Goal: Task Accomplishment & Management: Manage account settings

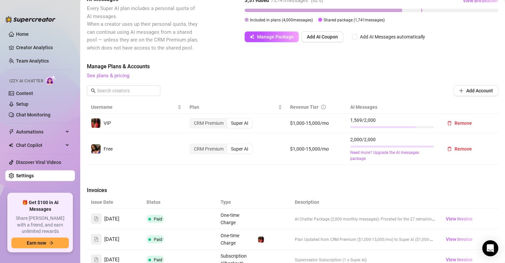
scroll to position [134, 0]
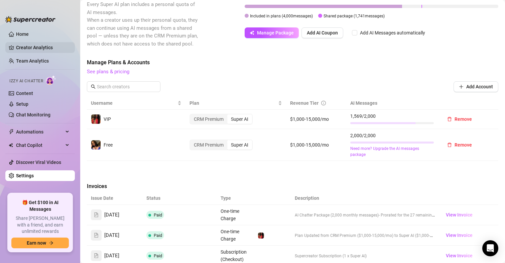
click at [36, 46] on link "Creator Analytics" at bounding box center [43, 47] width 54 height 11
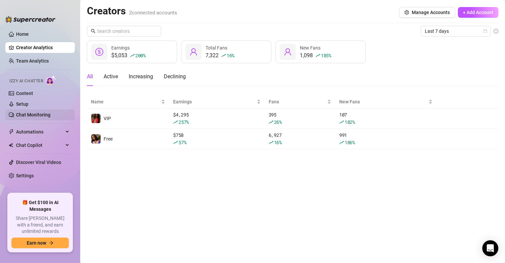
click at [32, 113] on link "Chat Monitoring" at bounding box center [33, 114] width 34 height 5
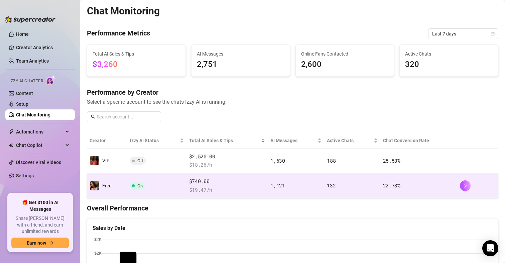
click at [236, 184] on span "$740.00" at bounding box center [227, 181] width 76 height 8
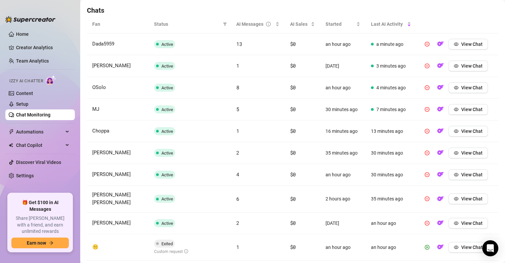
scroll to position [268, 0]
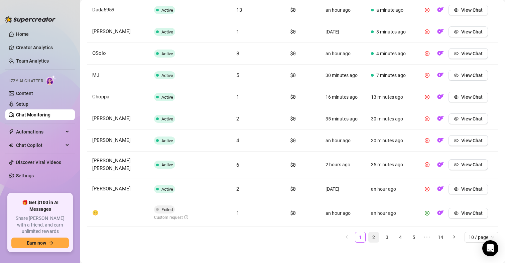
click at [369, 233] on link "2" at bounding box center [374, 237] width 10 height 10
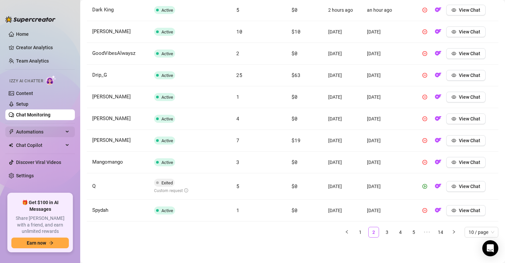
click at [56, 127] on span "Automations" at bounding box center [39, 131] width 47 height 11
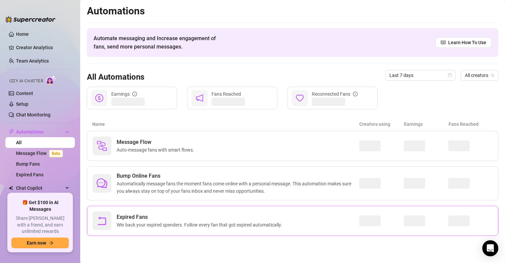
click at [194, 223] on span "Win back your expired spenders. Follow every fan that got expired automatically." at bounding box center [201, 224] width 168 height 7
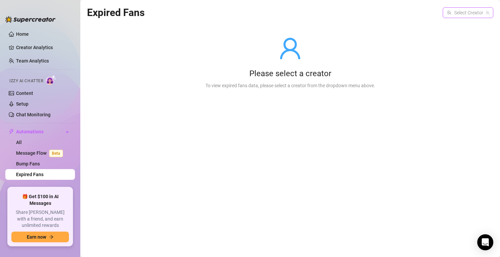
click at [462, 15] on input "search" at bounding box center [464, 13] width 36 height 10
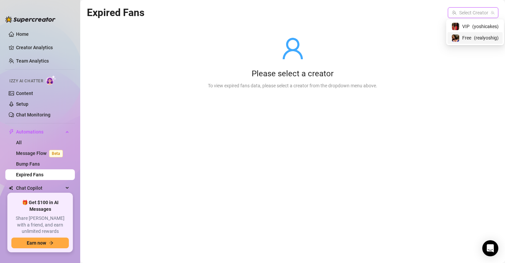
click at [465, 41] on span "Free" at bounding box center [466, 37] width 9 height 7
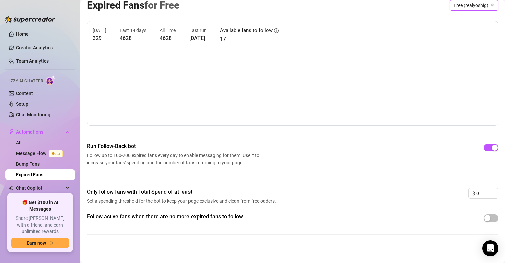
scroll to position [10, 0]
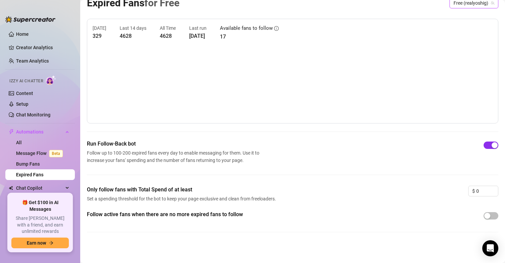
click at [484, 147] on span "button" at bounding box center [491, 144] width 15 height 7
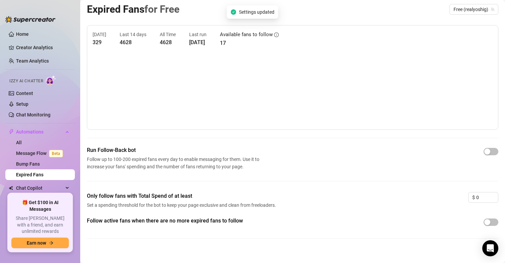
scroll to position [0, 0]
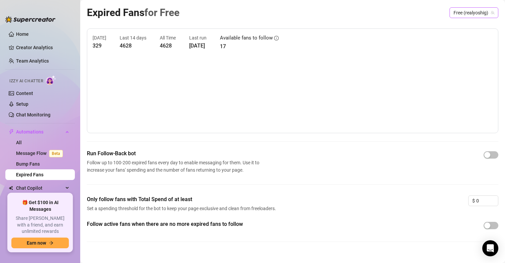
click at [466, 14] on span "Free (realyoshig)" at bounding box center [474, 13] width 41 height 10
click at [466, 29] on span "VIP" at bounding box center [463, 26] width 7 height 7
drag, startPoint x: 478, startPoint y: 202, endPoint x: 454, endPoint y: 204, distance: 23.8
click at [454, 204] on div "Only follow fans with Total Spend of at least Set a spending threshold for the …" at bounding box center [293, 207] width 412 height 25
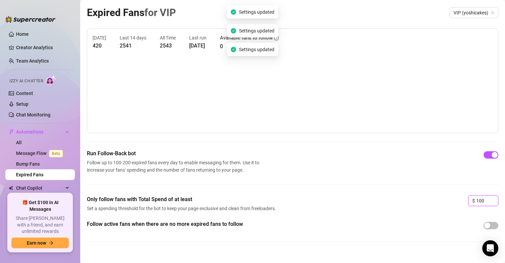
type input "100"
click at [426, 185] on div "Run Follow-Back bot Follow up to 100-200 expired fans every day to enable messa…" at bounding box center [293, 172] width 412 height 46
click at [26, 93] on link "Content" at bounding box center [24, 93] width 17 height 5
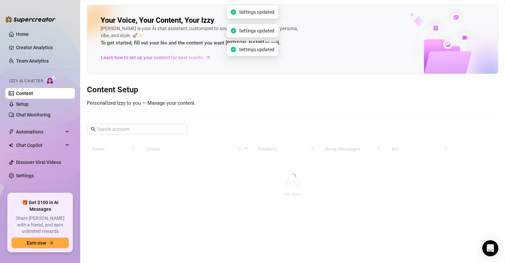
click at [40, 53] on ul "Home Creator Analytics Team Analytics Izzy AI Chatter Content Setup Chat Monito…" at bounding box center [40, 108] width 70 height 165
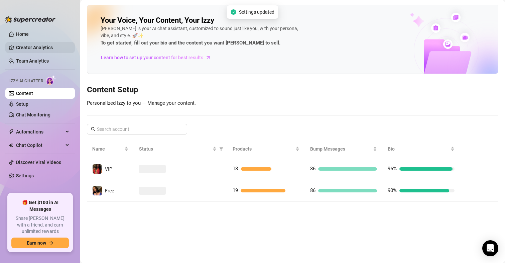
click at [42, 47] on link "Creator Analytics" at bounding box center [43, 47] width 54 height 11
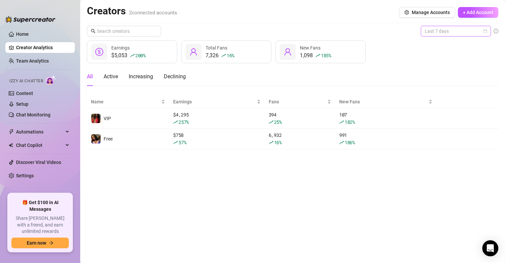
click at [472, 30] on span "Last 7 days" at bounding box center [456, 31] width 62 height 10
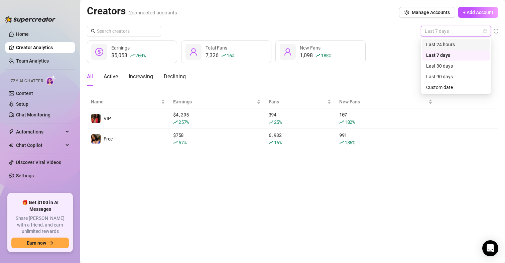
click at [459, 46] on div "Last 24 hours" at bounding box center [456, 44] width 60 height 7
